Goal: Task Accomplishment & Management: Complete application form

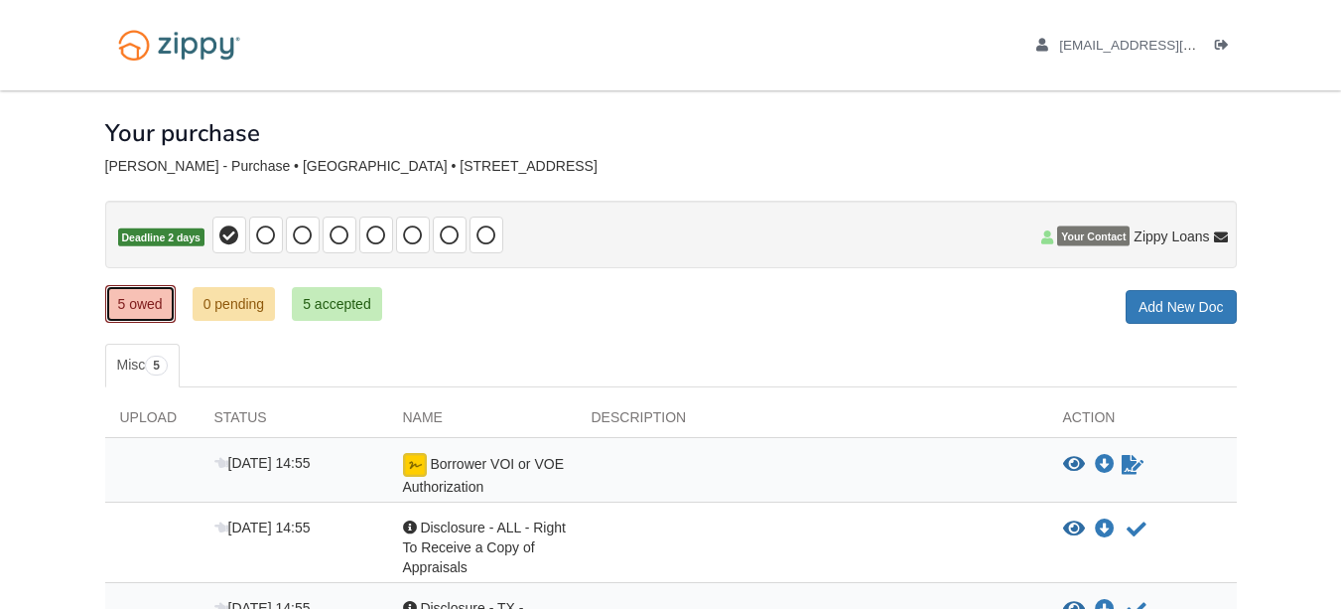
click at [135, 302] on link "5 owed" at bounding box center [140, 304] width 70 height 38
click at [1223, 44] on icon "Log out" at bounding box center [1222, 46] width 14 height 14
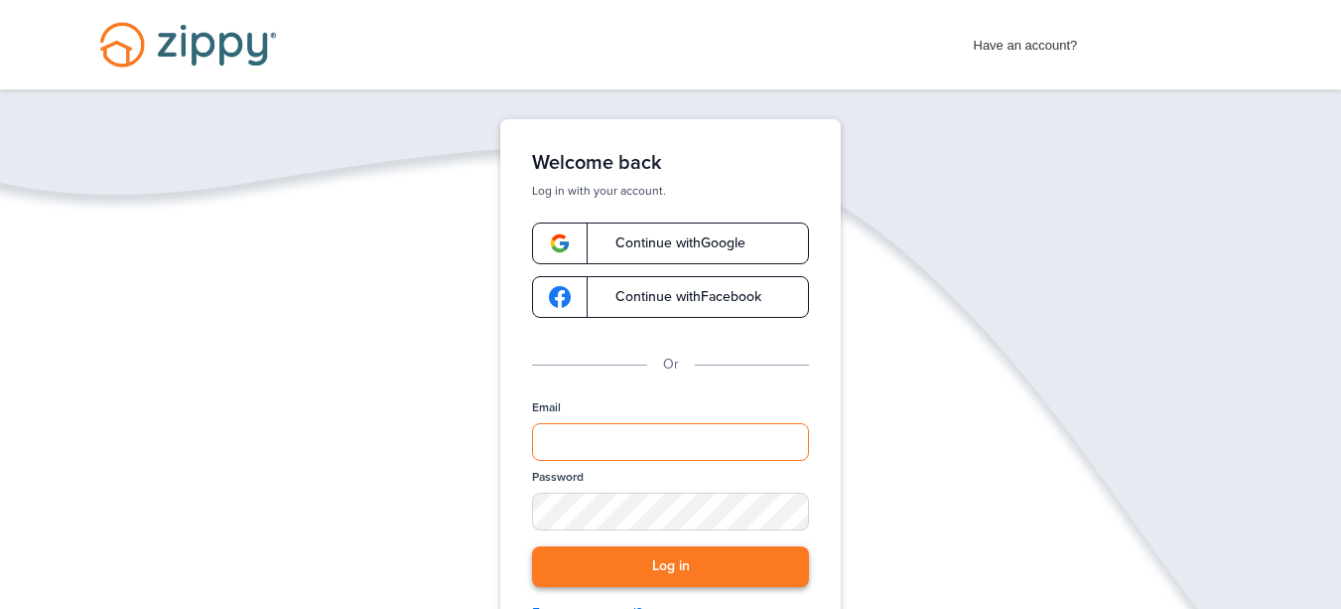
type input "**********"
click at [674, 569] on button "Log in" at bounding box center [670, 566] width 277 height 41
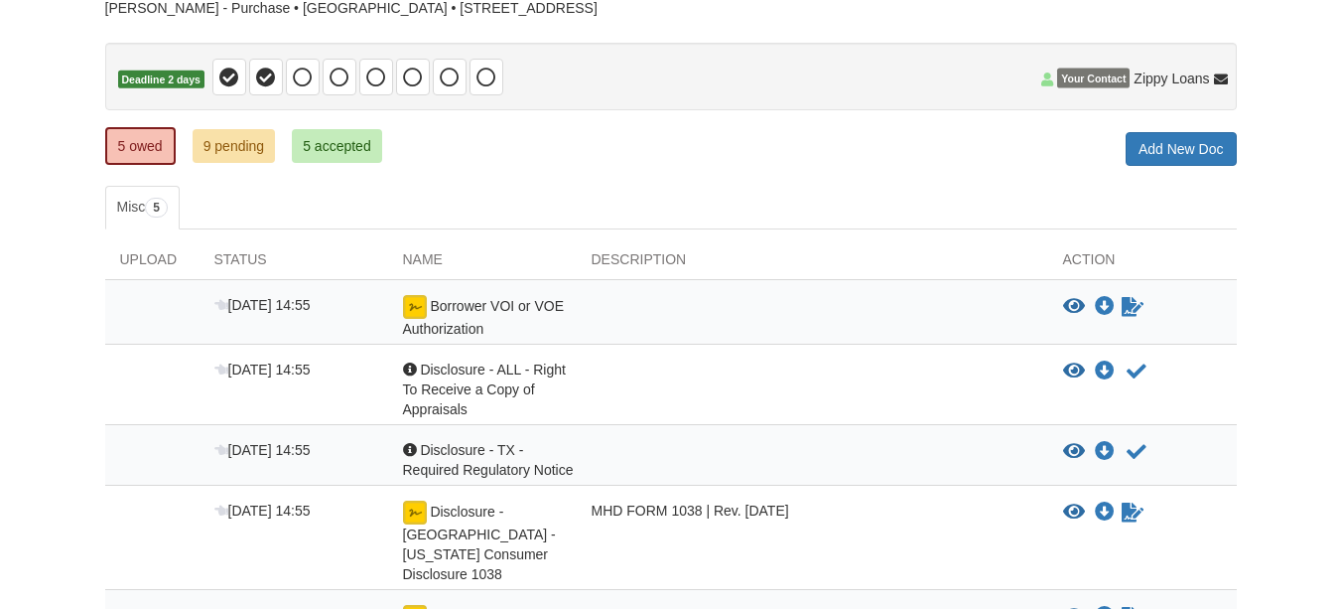
scroll to position [199, 0]
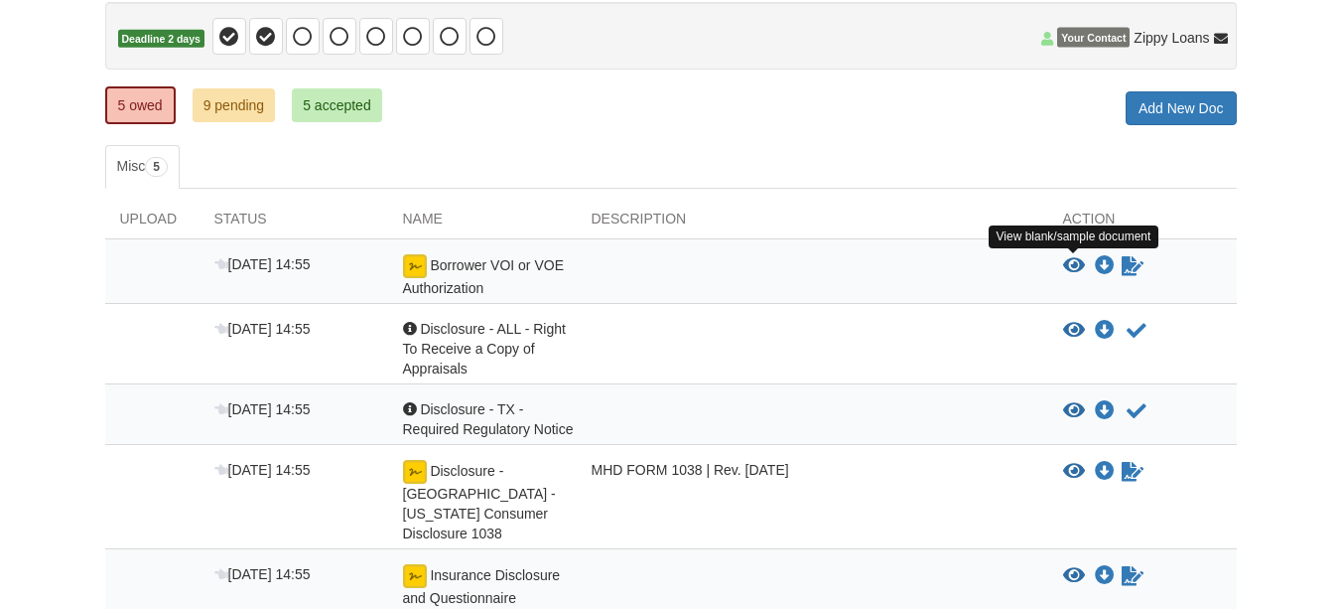
click at [1081, 262] on icon "View Borrower VOI or VOE Authorization" at bounding box center [1074, 266] width 22 height 20
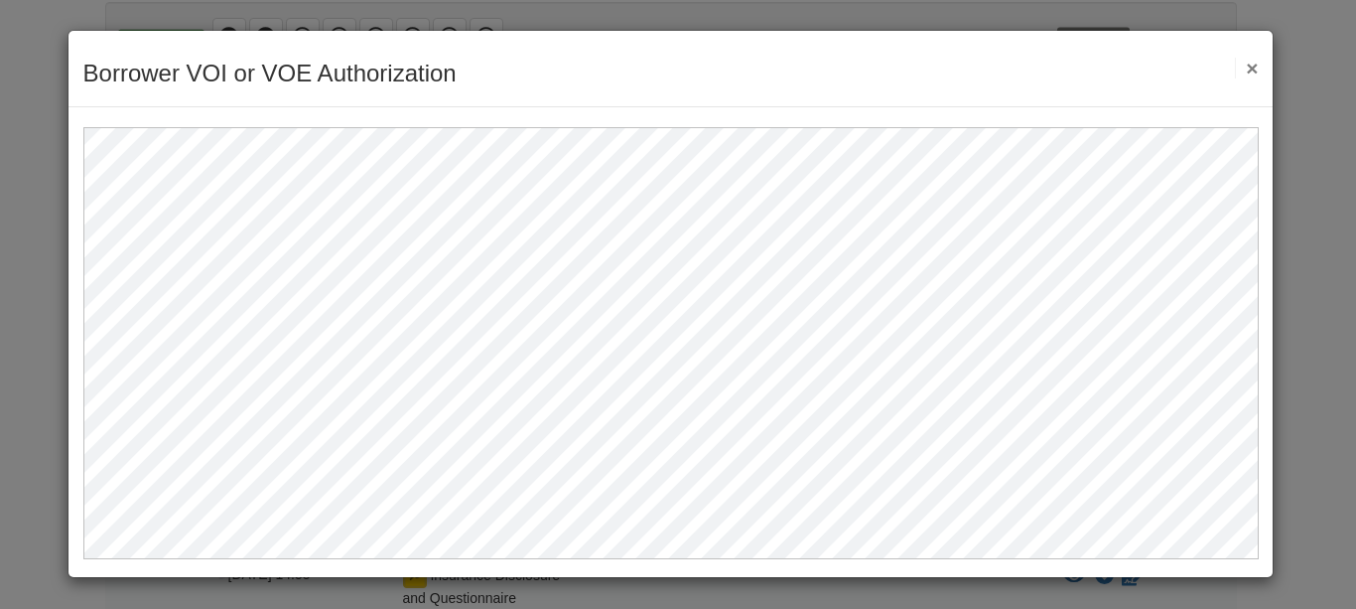
click at [1249, 64] on button "×" at bounding box center [1246, 68] width 23 height 21
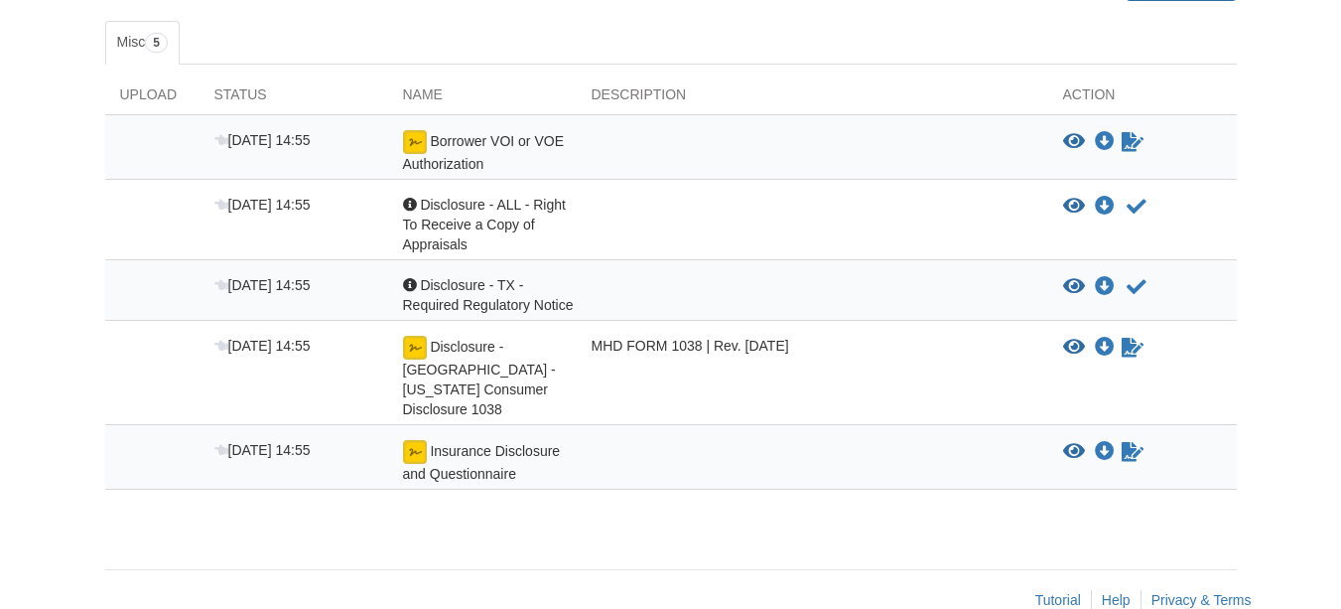
scroll to position [324, 0]
click at [478, 357] on div "Disclosure - TX - Texas Consumer Disclosure 1038" at bounding box center [482, 376] width 189 height 83
click at [1132, 350] on icon "Sign Form" at bounding box center [1133, 347] width 22 height 20
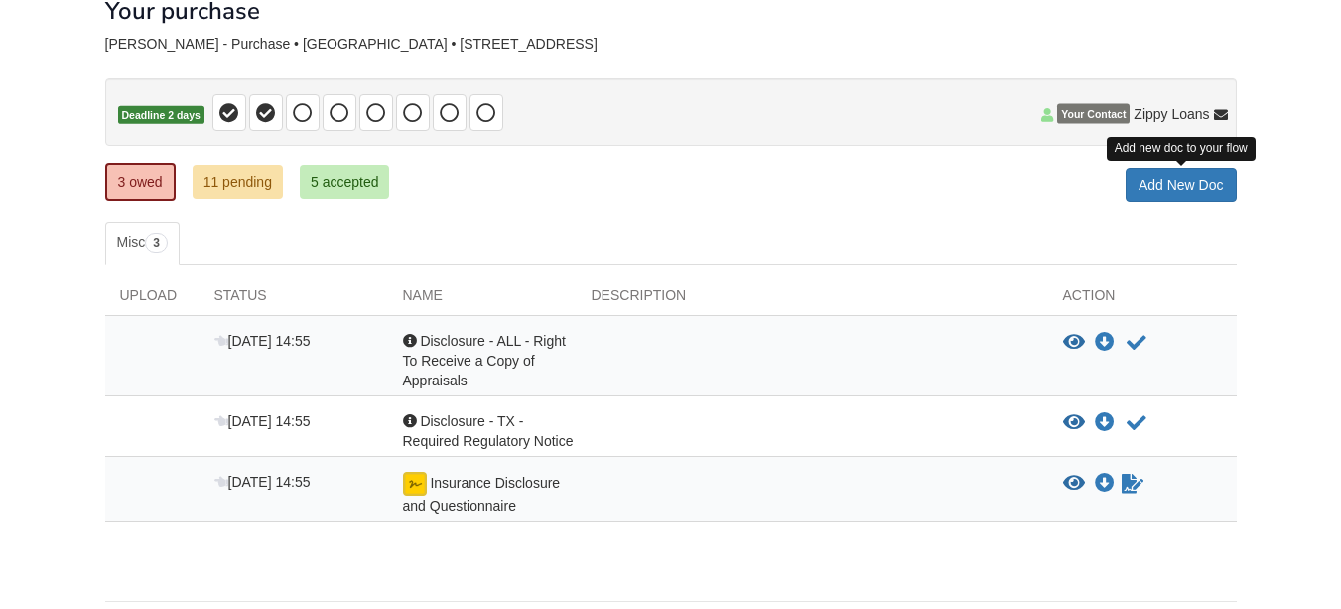
scroll to position [195, 0]
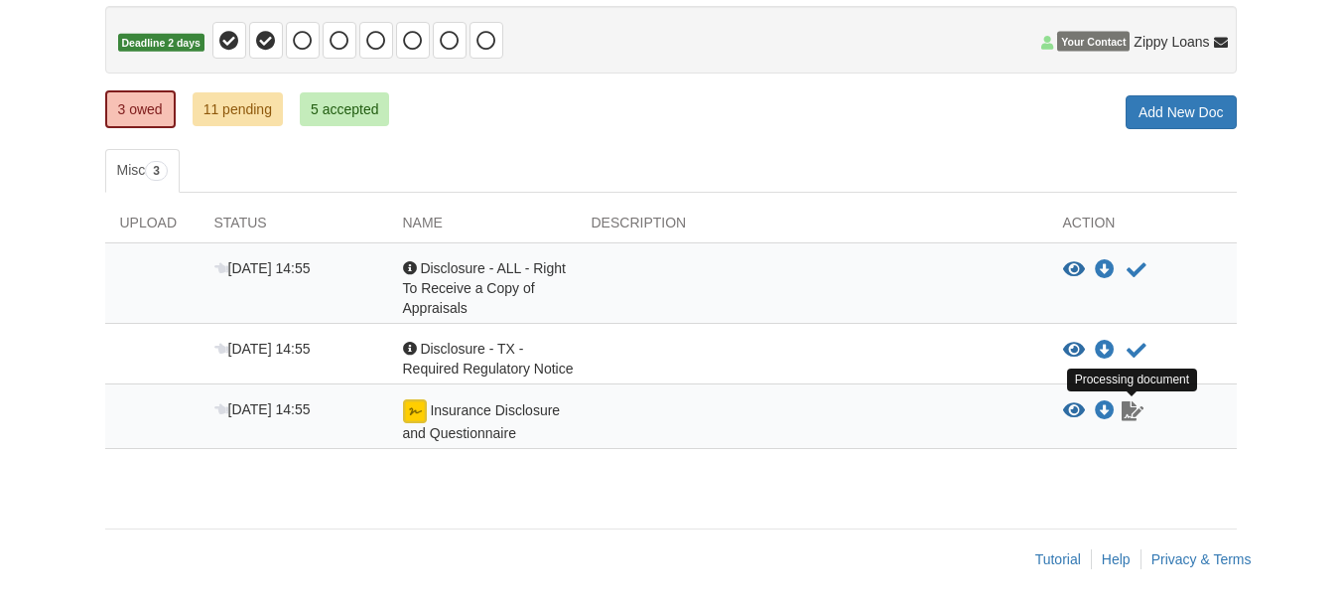
click at [1133, 416] on icon "Waiting for your co-borrower to e-sign" at bounding box center [1133, 411] width 22 height 20
click at [406, 415] on img at bounding box center [415, 411] width 24 height 24
click at [420, 402] on img at bounding box center [415, 411] width 24 height 24
click at [416, 408] on img at bounding box center [415, 411] width 24 height 24
click at [1129, 414] on icon "Waiting for your co-borrower to e-sign" at bounding box center [1133, 411] width 22 height 20
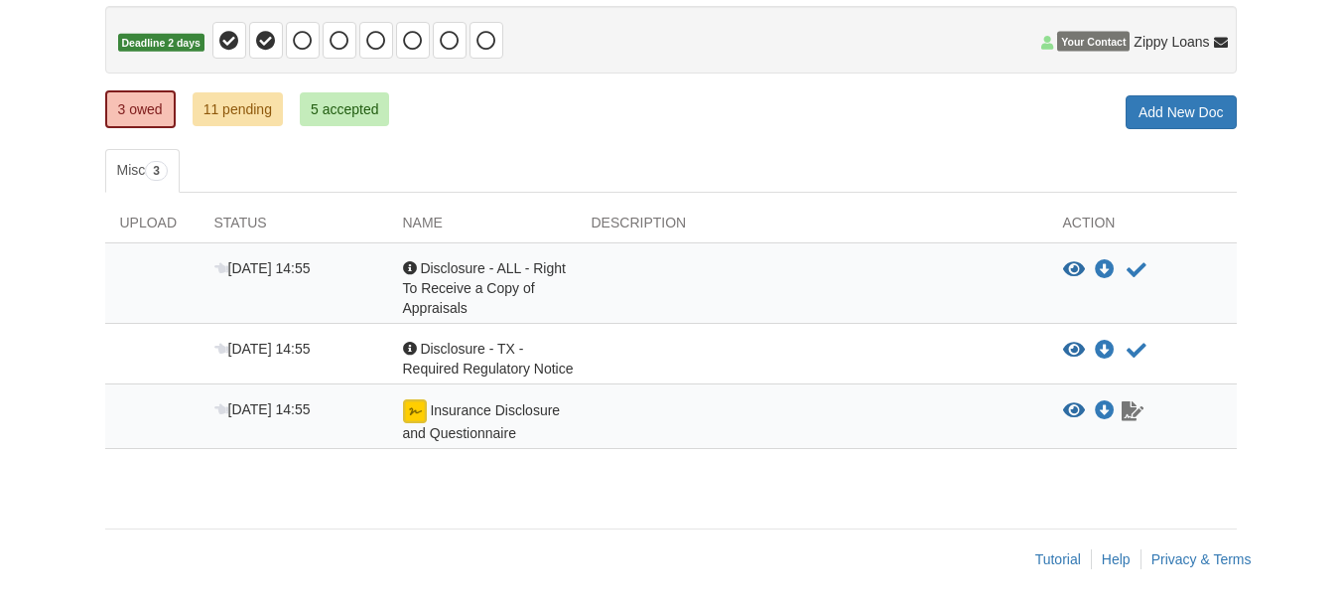
click at [1138, 411] on icon "Waiting for your co-borrower to e-sign" at bounding box center [1133, 411] width 22 height 20
click at [1138, 273] on icon "Acknowledge receipt of document" at bounding box center [1137, 270] width 20 height 20
click at [1136, 268] on icon "Acknowledge receipt of document" at bounding box center [1137, 270] width 20 height 20
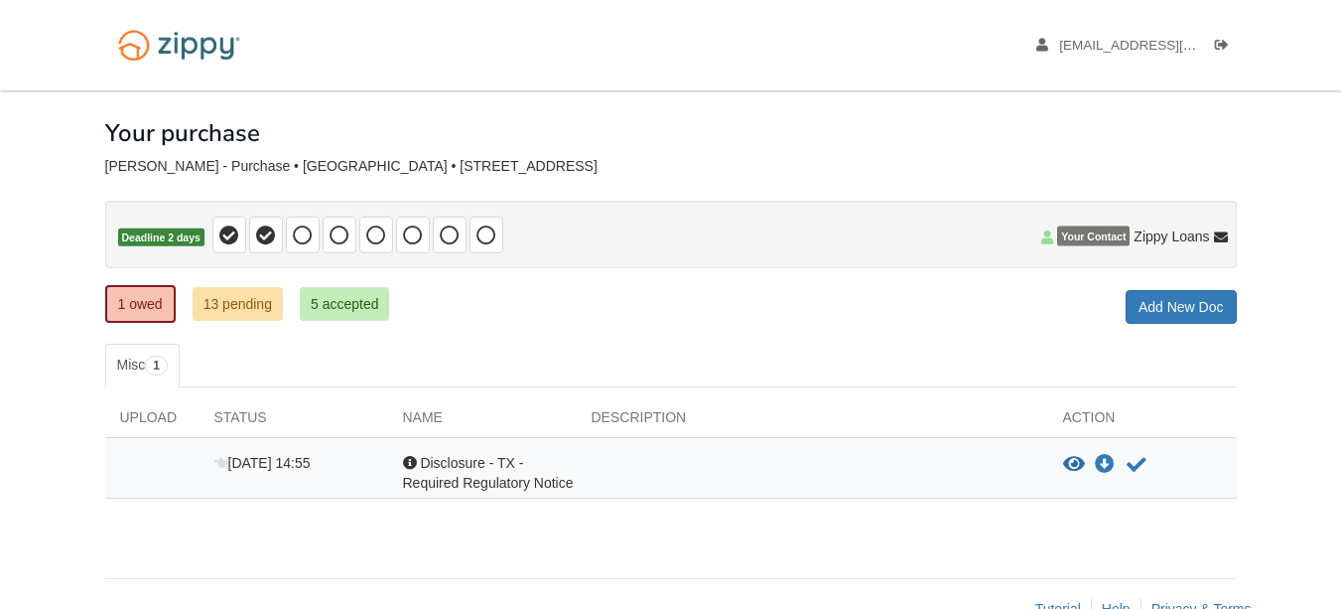
click at [1149, 457] on div "View document View document Download doc Download doc Acknowledge receipt of do…" at bounding box center [1150, 465] width 174 height 24
click at [1137, 461] on icon "Acknowledge receipt of document" at bounding box center [1137, 465] width 20 height 20
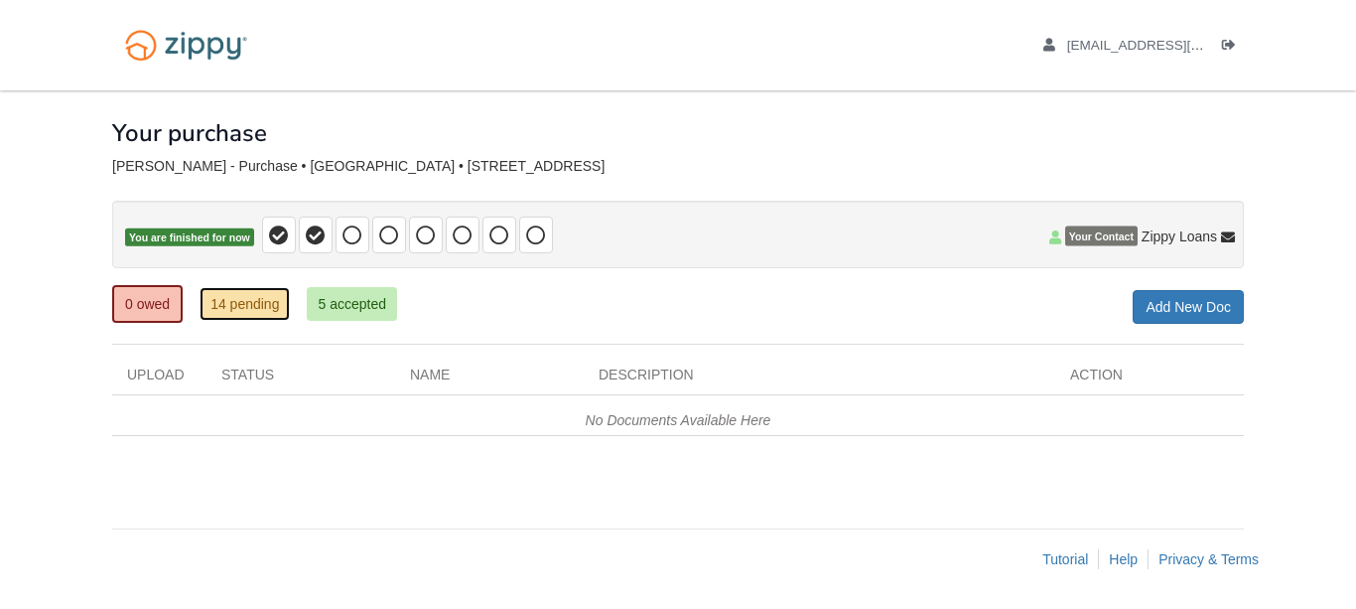
click at [237, 303] on link "14 pending" at bounding box center [245, 304] width 90 height 34
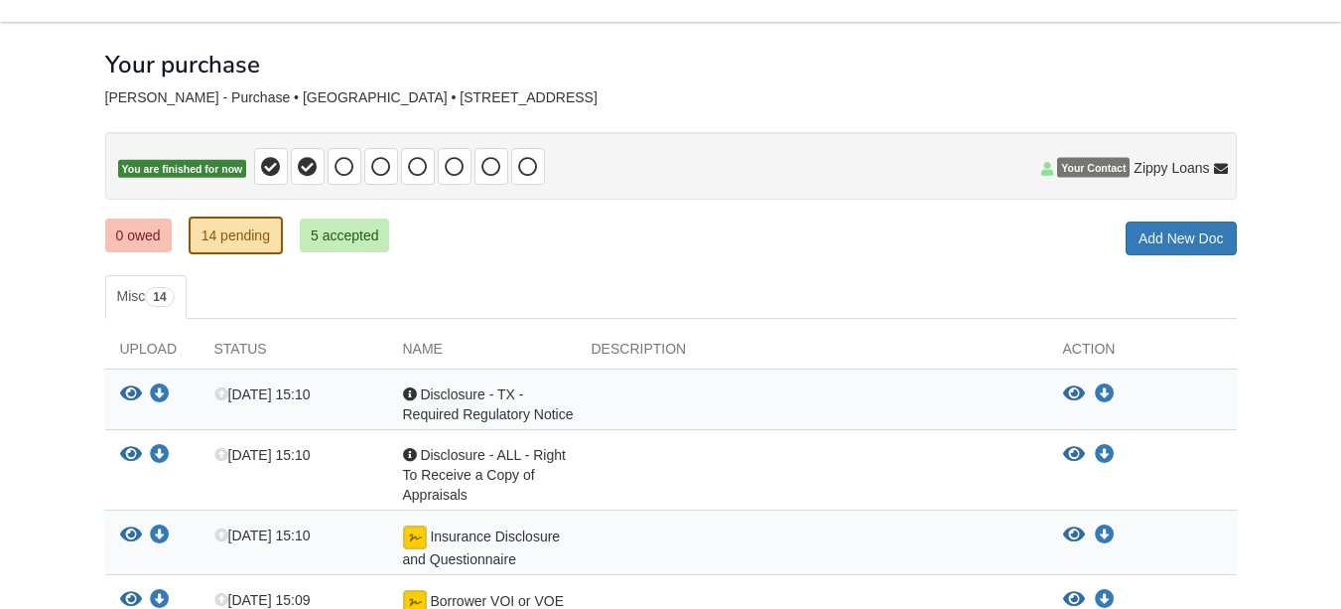
scroll to position [99, 0]
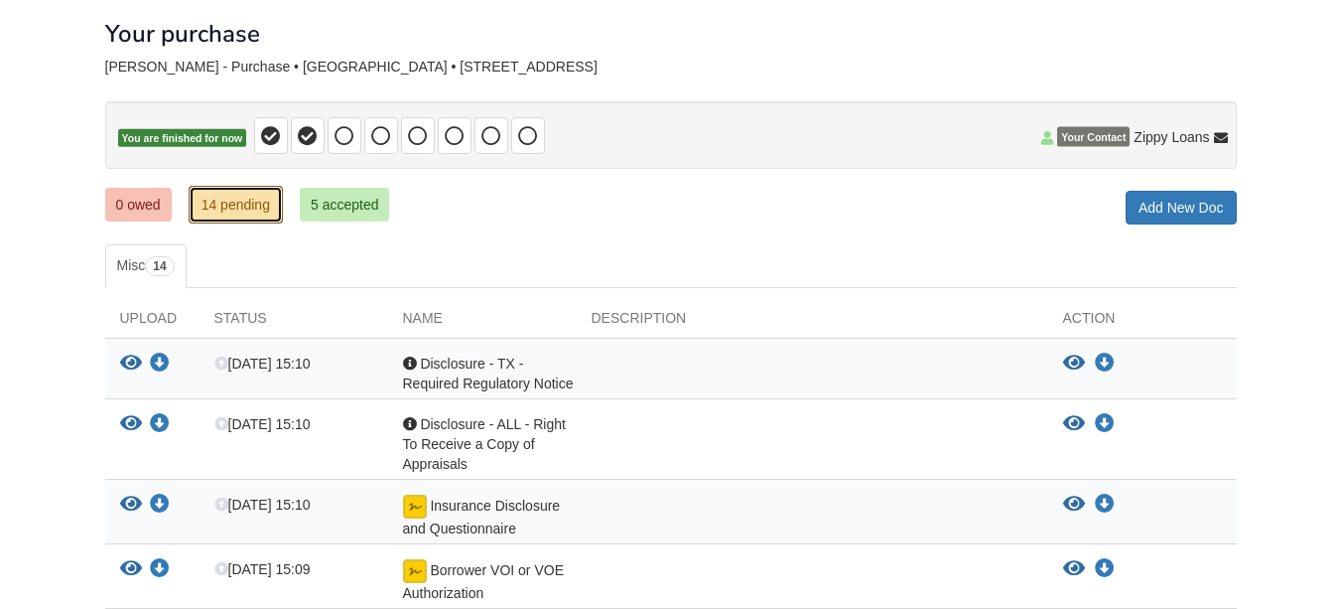
click at [254, 210] on link "14 pending" at bounding box center [236, 205] width 94 height 38
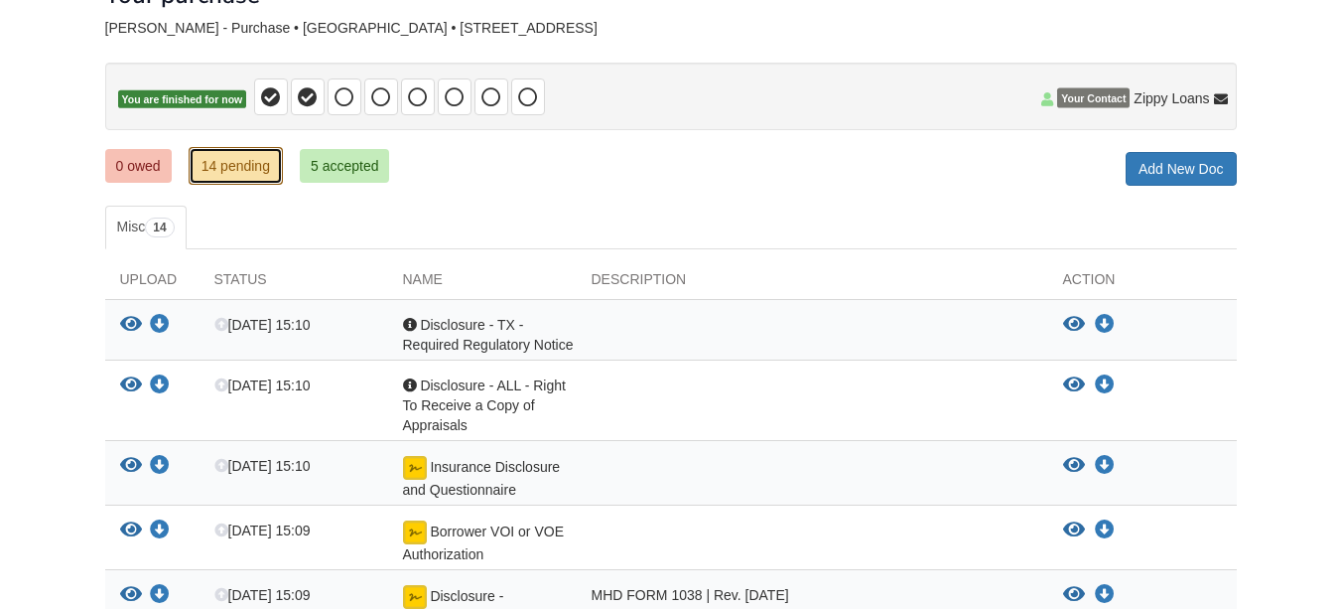
scroll to position [259, 0]
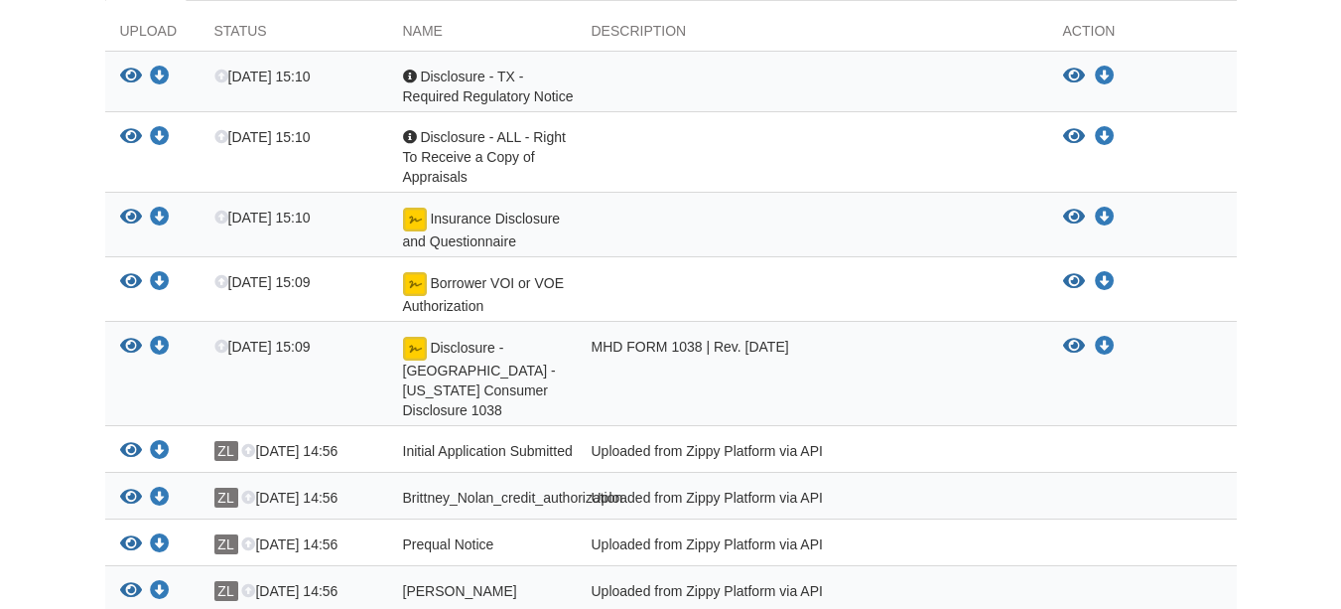
scroll to position [360, 0]
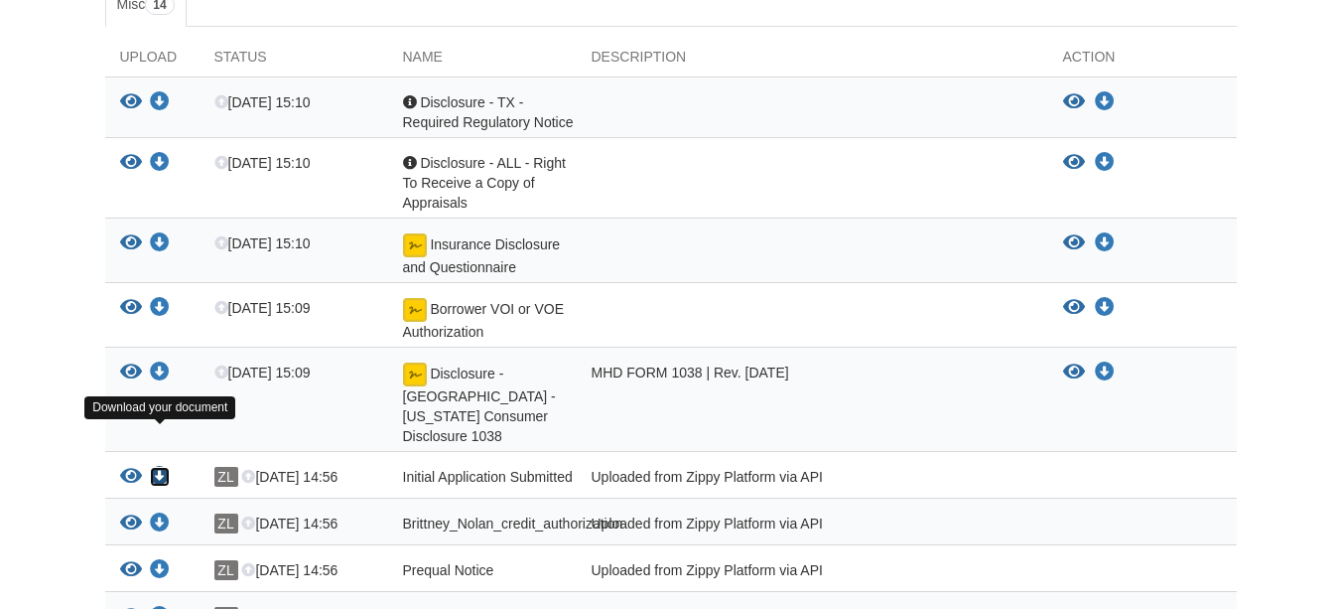
click at [158, 467] on icon "Download Initial Application Submitted" at bounding box center [160, 477] width 20 height 20
click at [1058, 592] on div "View your document Download your document ZL [DATE] 14:56 [PERSON_NAME] Uploade…" at bounding box center [671, 615] width 1132 height 47
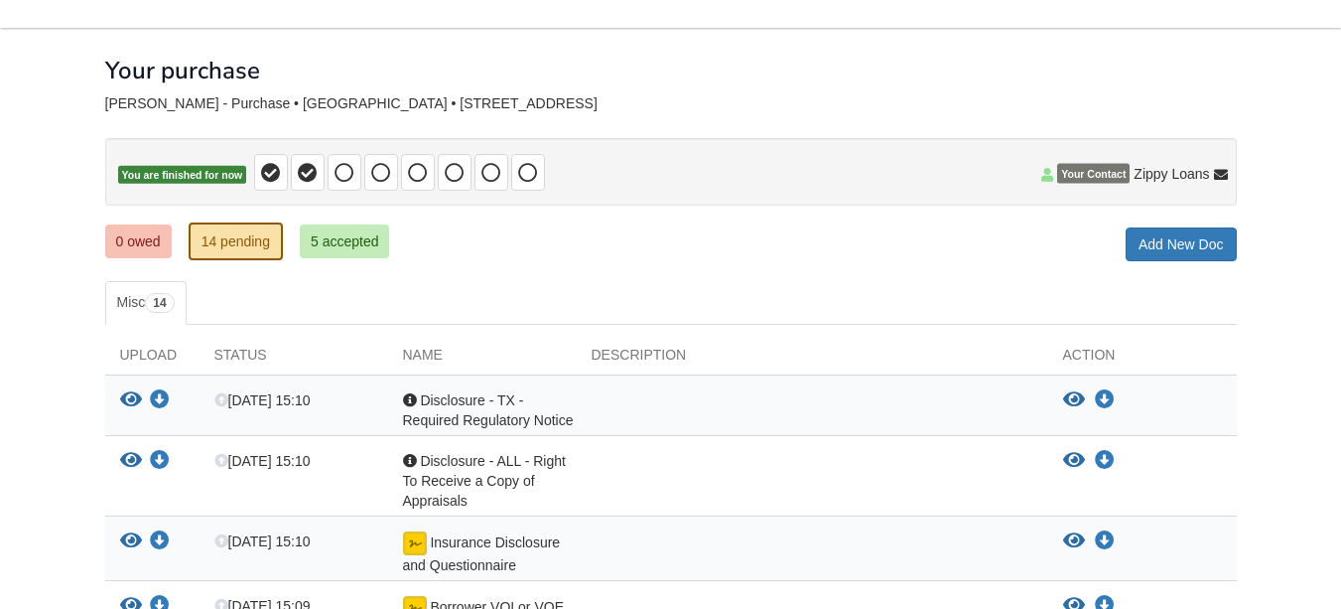
scroll to position [0, 0]
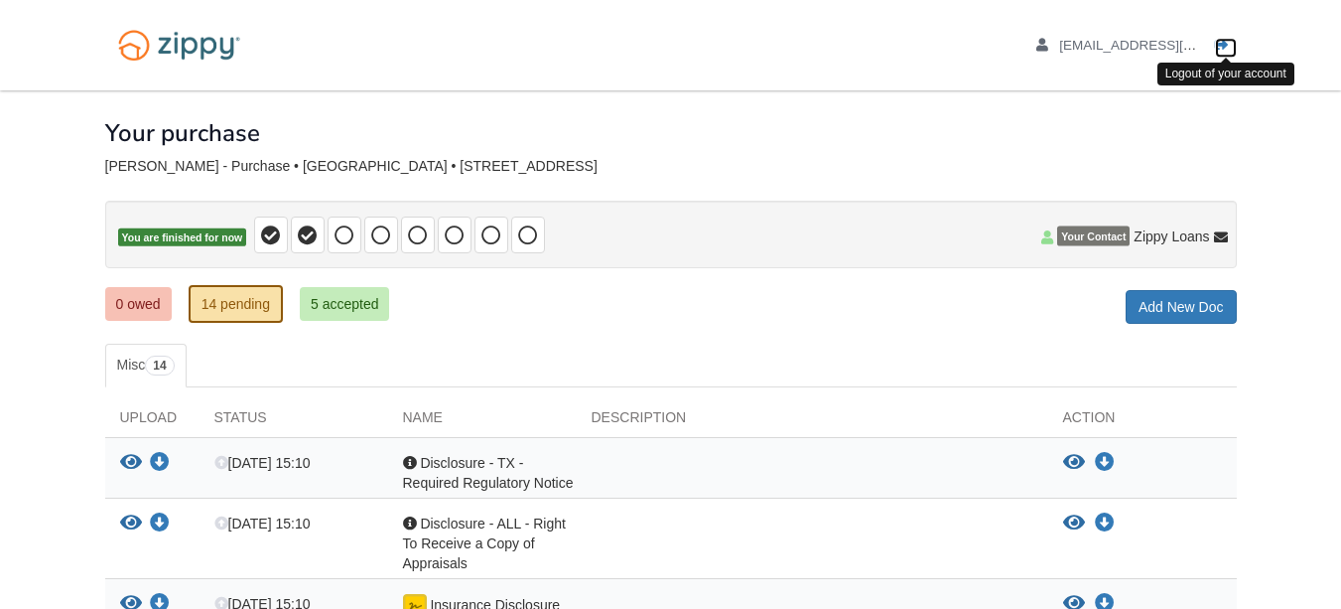
click at [1220, 54] on link "Logout" at bounding box center [1226, 48] width 22 height 20
